Goal: Task Accomplishment & Management: Manage account settings

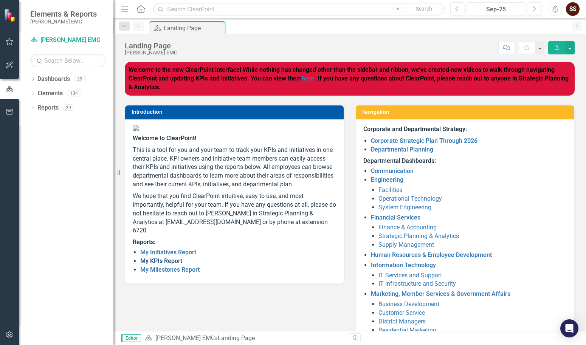
click at [175, 265] on link "My KPIs Report" at bounding box center [161, 260] width 42 height 7
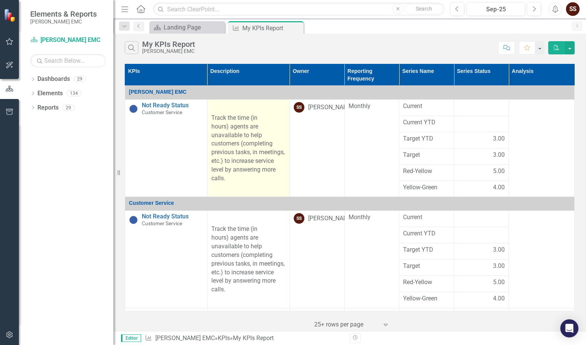
scroll to position [69, 0]
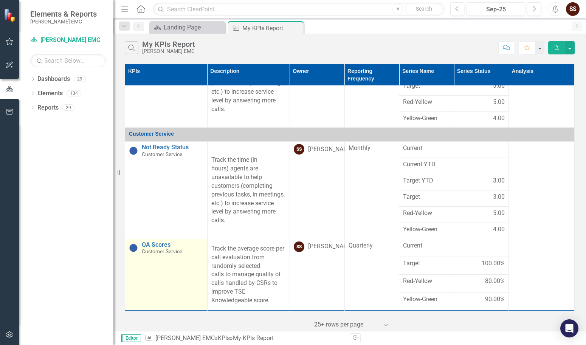
click at [175, 266] on td "QA Scores Customer Service Edit Edit KPI Link Open Element" at bounding box center [166, 274] width 82 height 71
click at [166, 244] on link "QA Scores" at bounding box center [173, 245] width 62 height 7
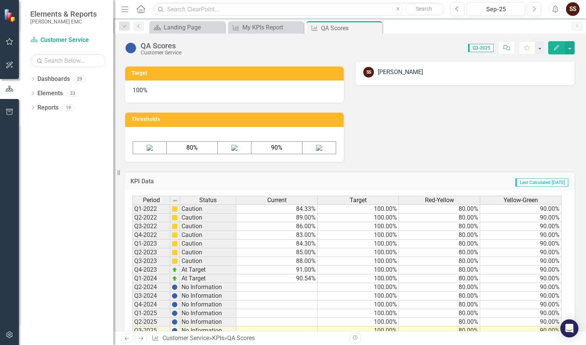
scroll to position [375, 0]
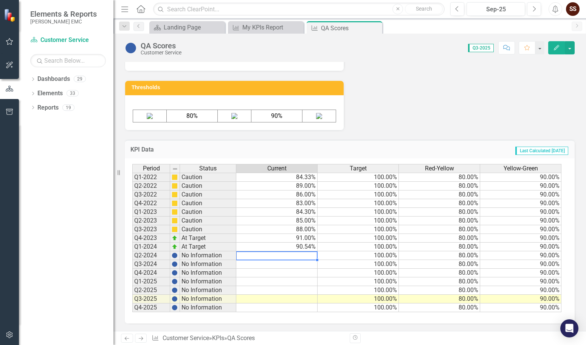
click at [305, 255] on td at bounding box center [276, 255] width 81 height 9
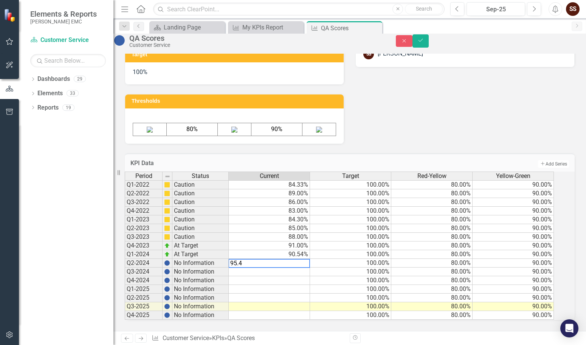
type textarea "95.4"
click at [125, 269] on div "Period Status Current Target Red-Yellow Yellow-Green Q1-2022 Caution 84.33% 100…" at bounding box center [125, 246] width 0 height 148
drag, startPoint x: 563, startPoint y: 45, endPoint x: 512, endPoint y: 60, distance: 53.5
click at [424, 43] on icon "Save" at bounding box center [420, 40] width 7 height 5
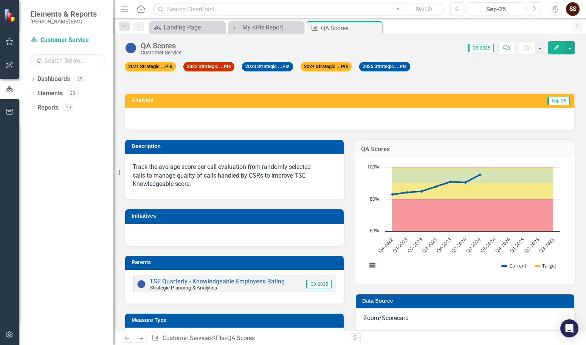
click at [14, 16] on img at bounding box center [10, 15] width 13 height 13
click at [6, 95] on button "button" at bounding box center [9, 89] width 19 height 12
click at [374, 28] on icon "Close" at bounding box center [375, 28] width 8 height 6
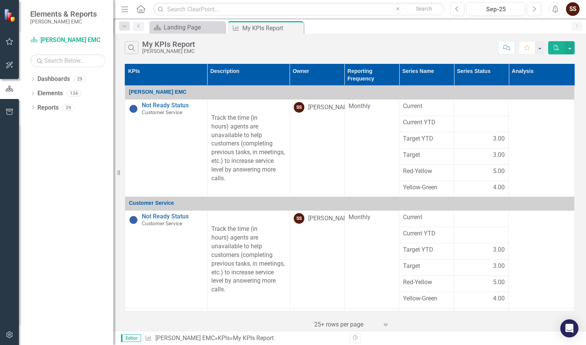
click at [172, 96] on div "[PERSON_NAME] EMC" at bounding box center [350, 92] width 442 height 9
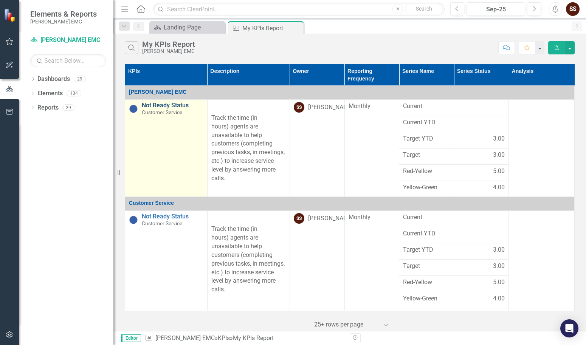
click at [177, 105] on link "Not Ready Status" at bounding box center [173, 105] width 62 height 7
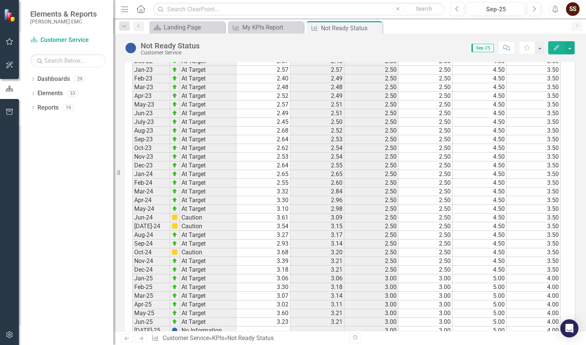
scroll to position [671, 0]
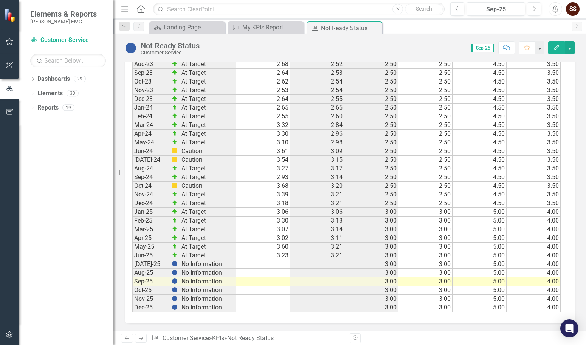
click at [282, 264] on td at bounding box center [263, 264] width 54 height 9
click at [254, 262] on td at bounding box center [263, 264] width 54 height 9
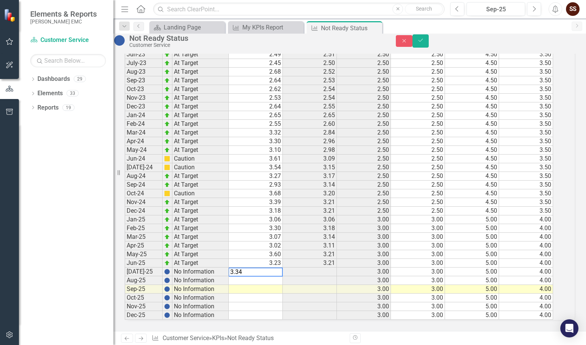
type textarea "3.34"
click at [258, 276] on td at bounding box center [256, 280] width 54 height 9
click at [429, 44] on button "Save" at bounding box center [420, 40] width 17 height 13
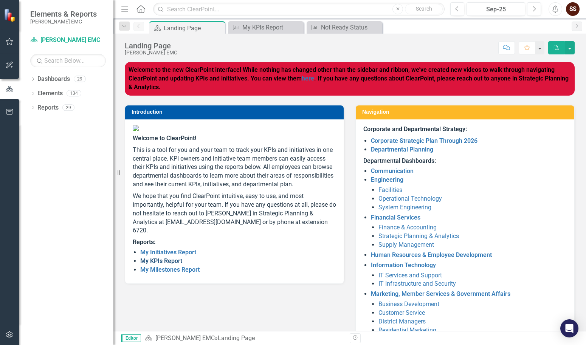
click at [159, 265] on link "My KPIs Report" at bounding box center [161, 260] width 42 height 7
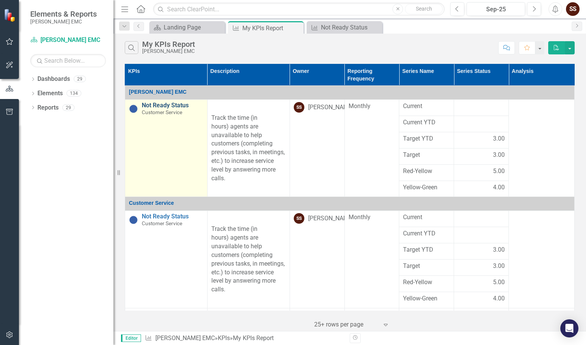
click at [169, 107] on link "Not Ready Status" at bounding box center [173, 105] width 62 height 7
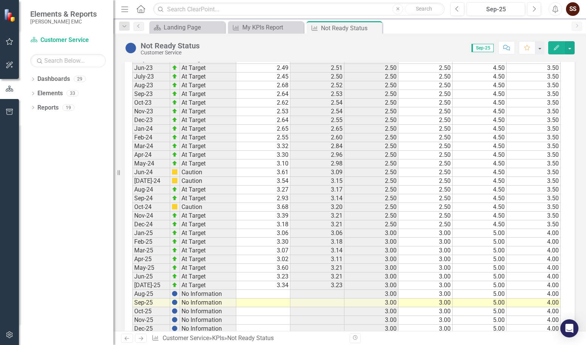
scroll to position [671, 0]
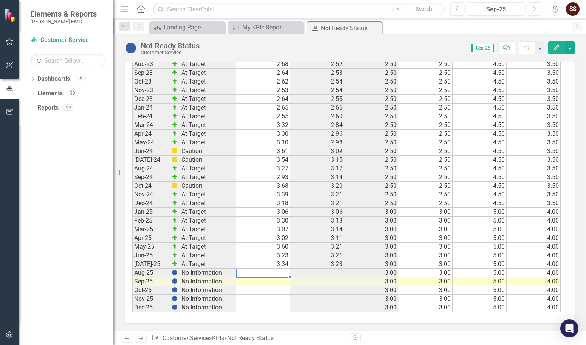
click at [132, 269] on div "Period Status Current Current YTD Target YTD Target Red-Yellow Yellow-Green Jan…" at bounding box center [132, 99] width 0 height 426
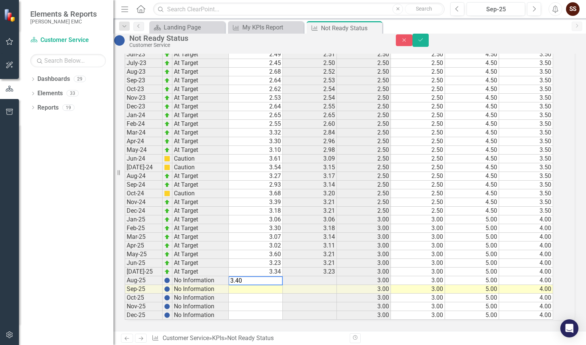
type textarea "3.40"
click at [323, 276] on td at bounding box center [310, 280] width 54 height 9
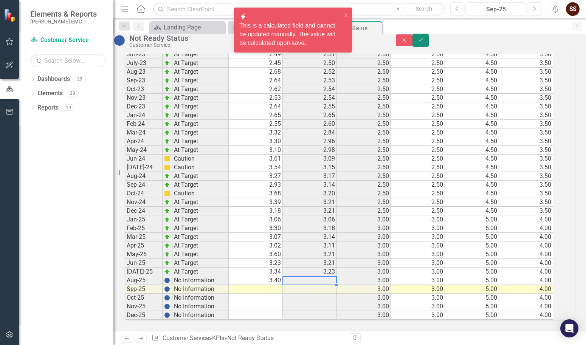
click at [429, 47] on button "Save" at bounding box center [420, 40] width 17 height 13
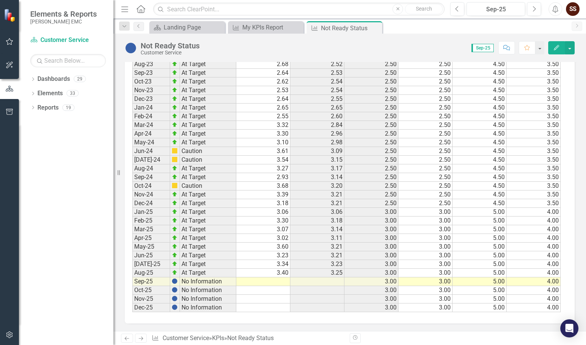
click at [281, 281] on td at bounding box center [263, 281] width 54 height 9
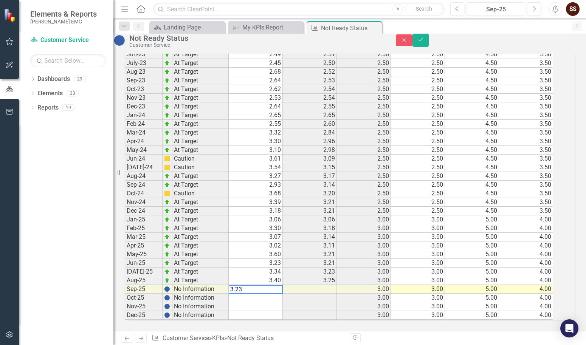
type textarea "3.23"
click at [330, 250] on td "3.21" at bounding box center [310, 254] width 54 height 9
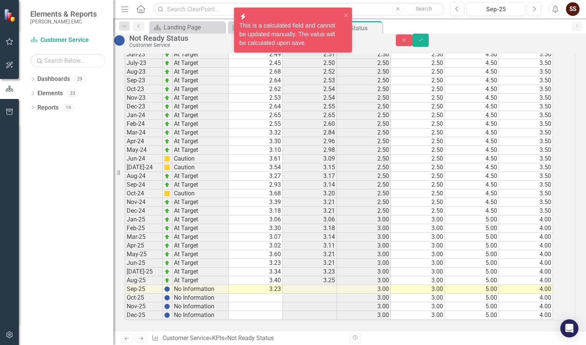
click at [563, 36] on div "Not Ready Status Customer Service Close Save" at bounding box center [349, 41] width 473 height 14
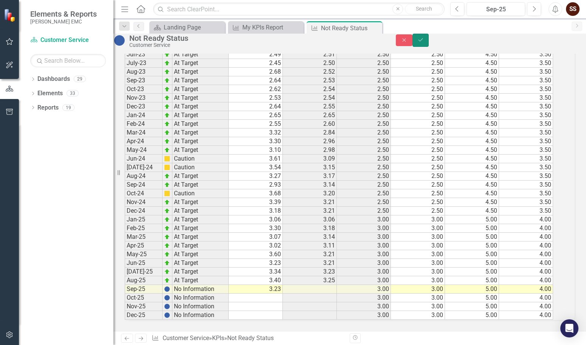
click at [429, 40] on button "Save" at bounding box center [420, 40] width 17 height 13
